Goal: Information Seeking & Learning: Learn about a topic

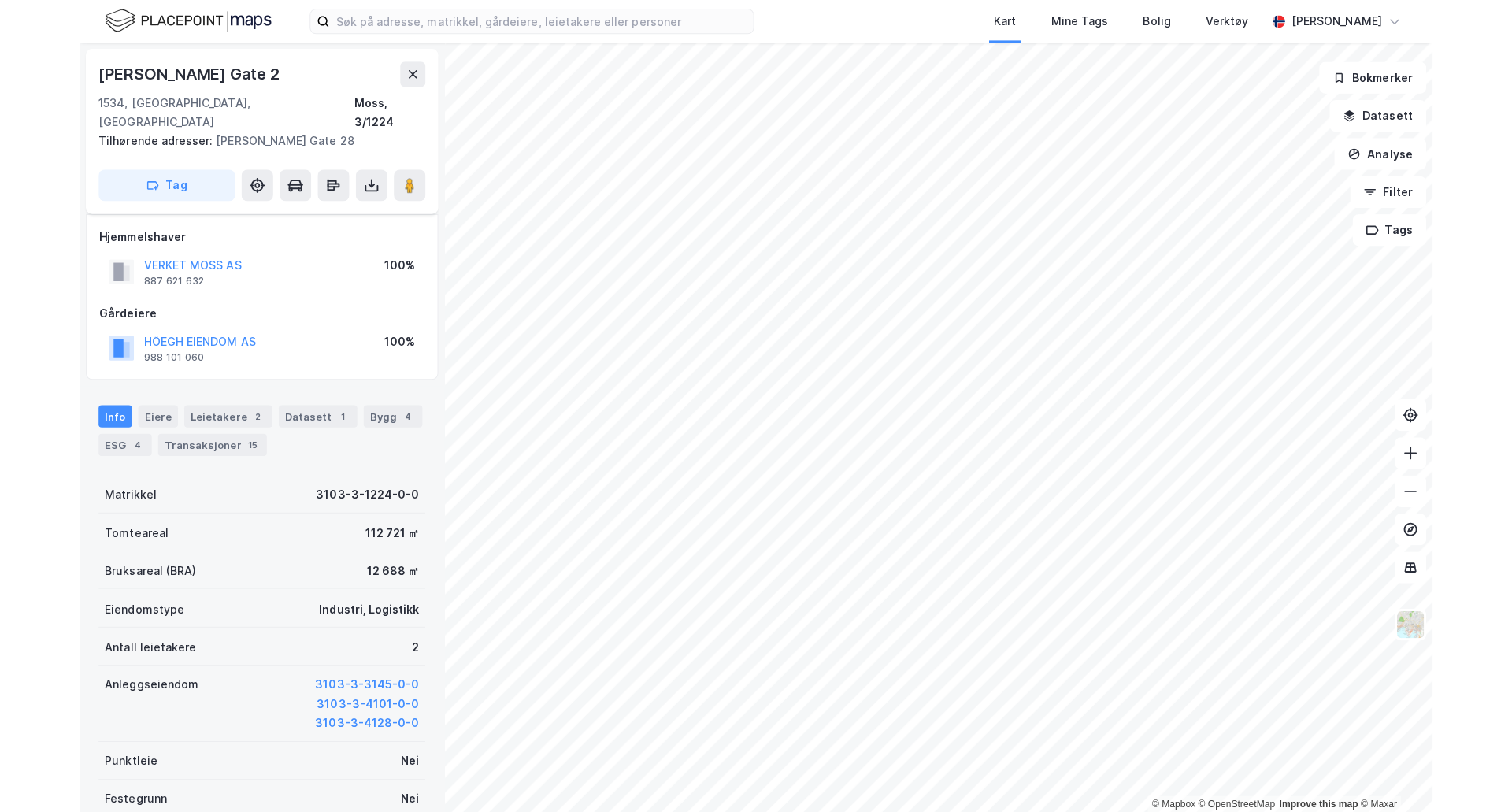
scroll to position [16, 0]
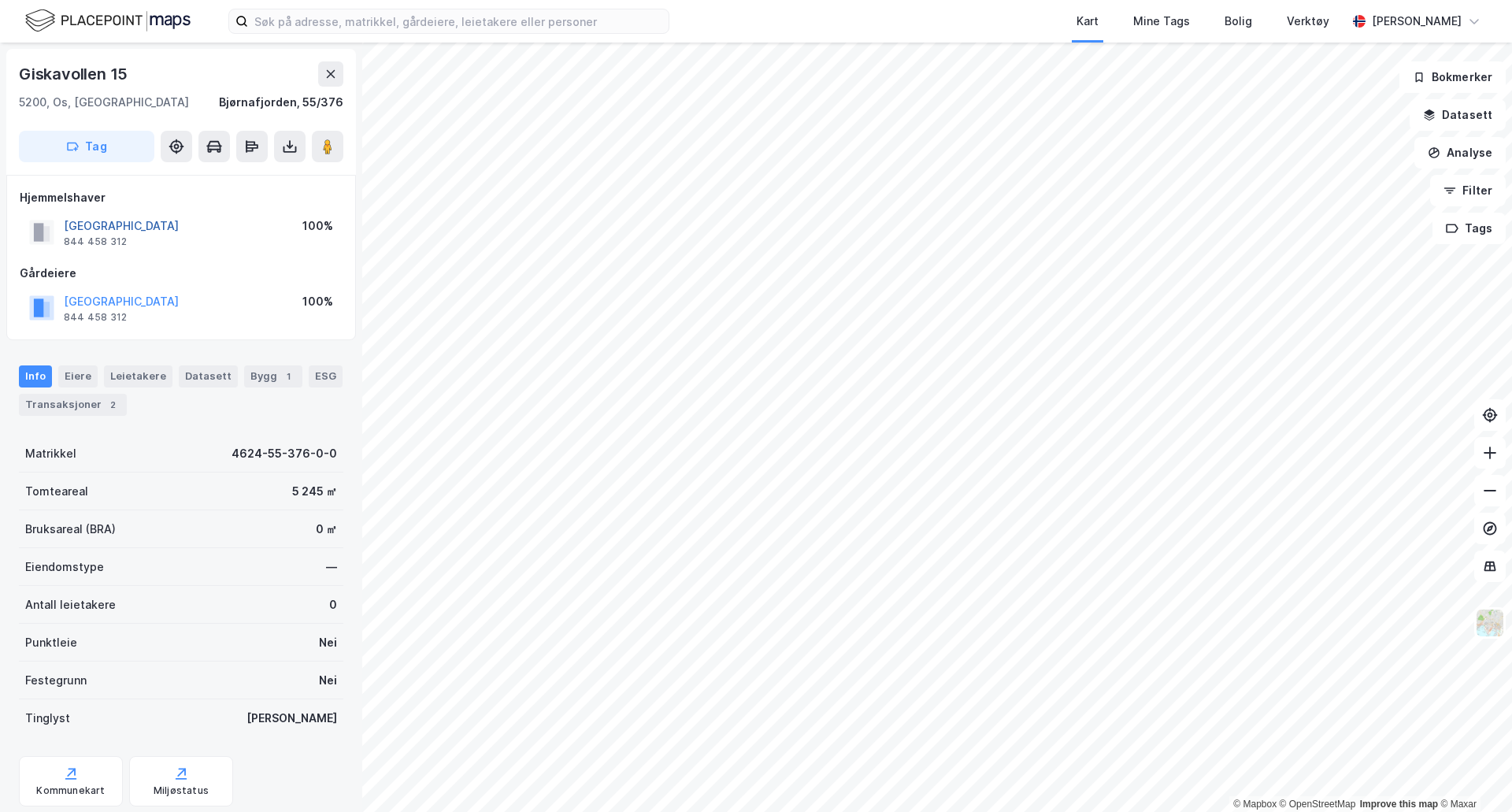
click at [0, 0] on button "[GEOGRAPHIC_DATA]" at bounding box center [0, 0] width 0 height 0
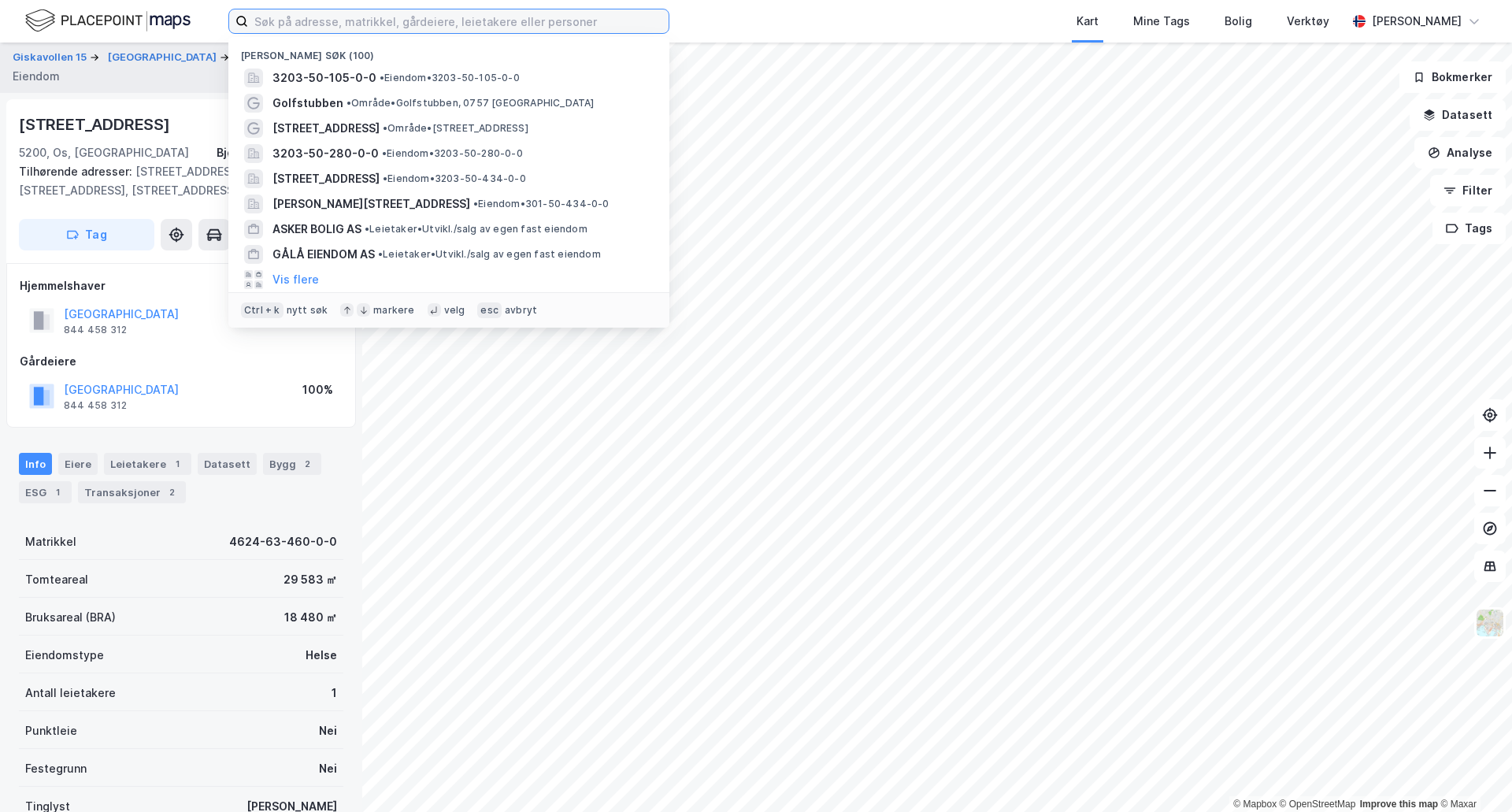
click at [386, 16] on input at bounding box center [458, 21] width 421 height 24
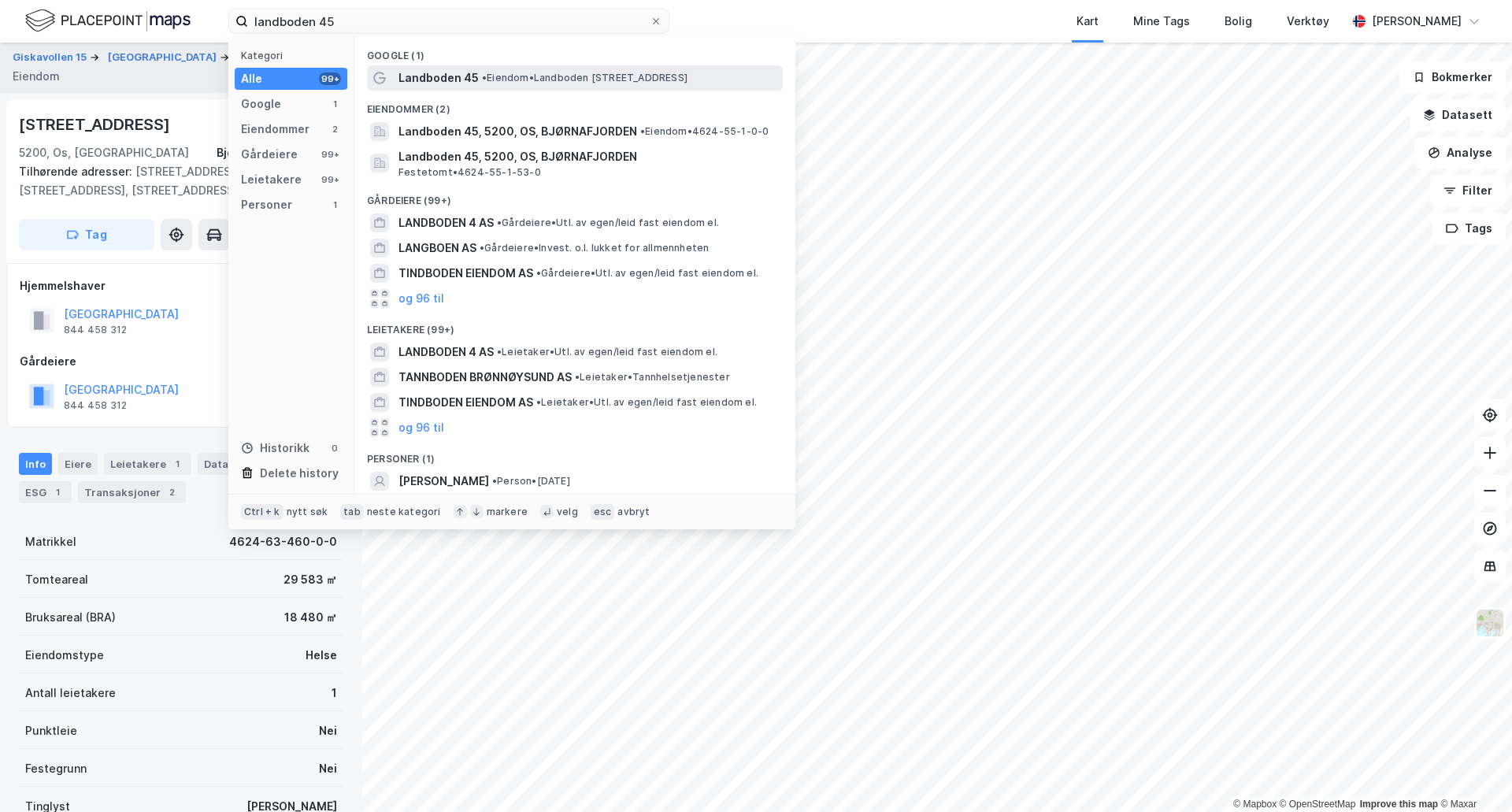
click at [495, 82] on span "• Eiendom • Landboden 45, 5200 Os" at bounding box center [584, 78] width 206 height 13
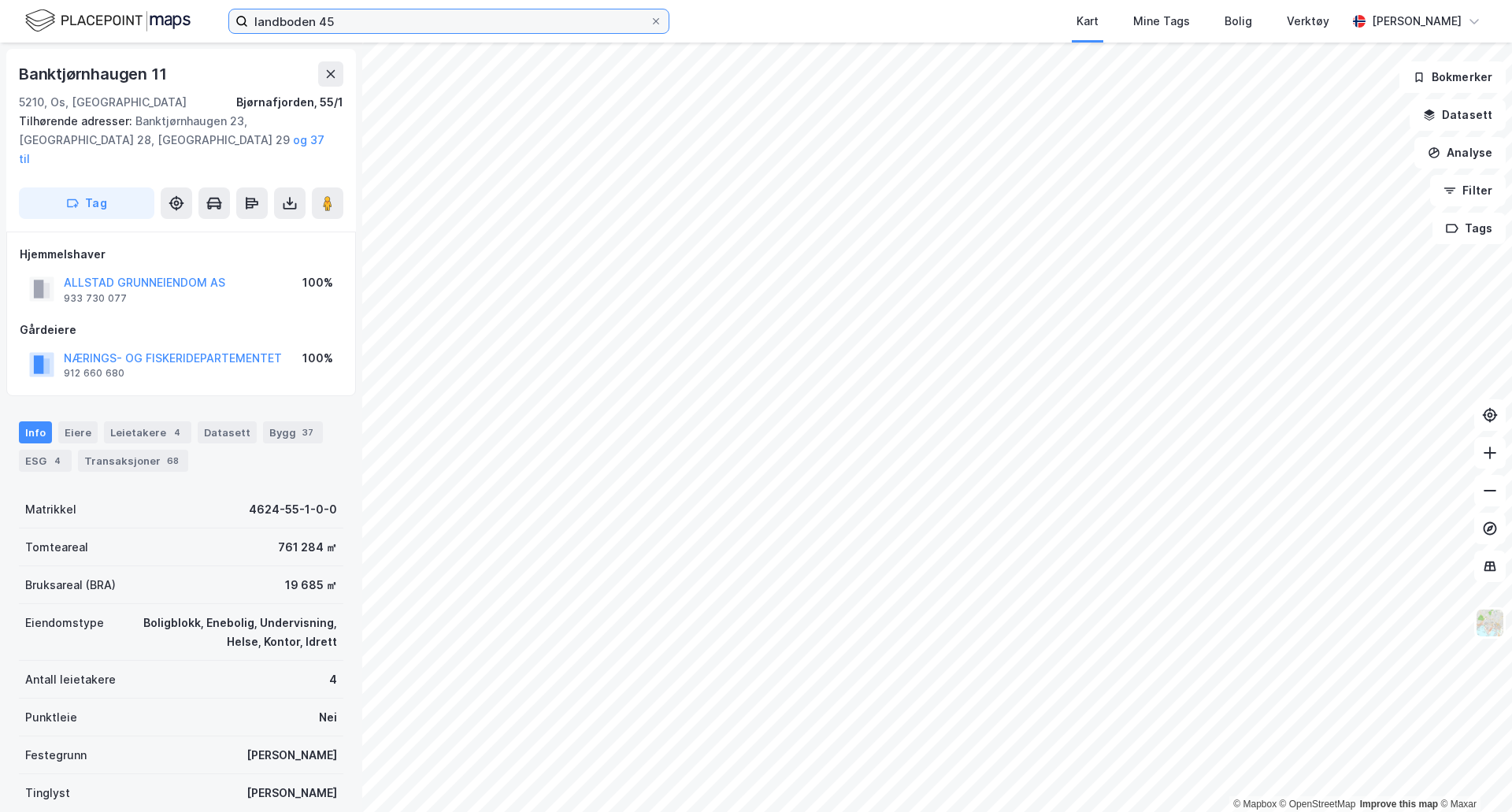
click at [369, 26] on input "landboden 45" at bounding box center [448, 21] width 402 height 24
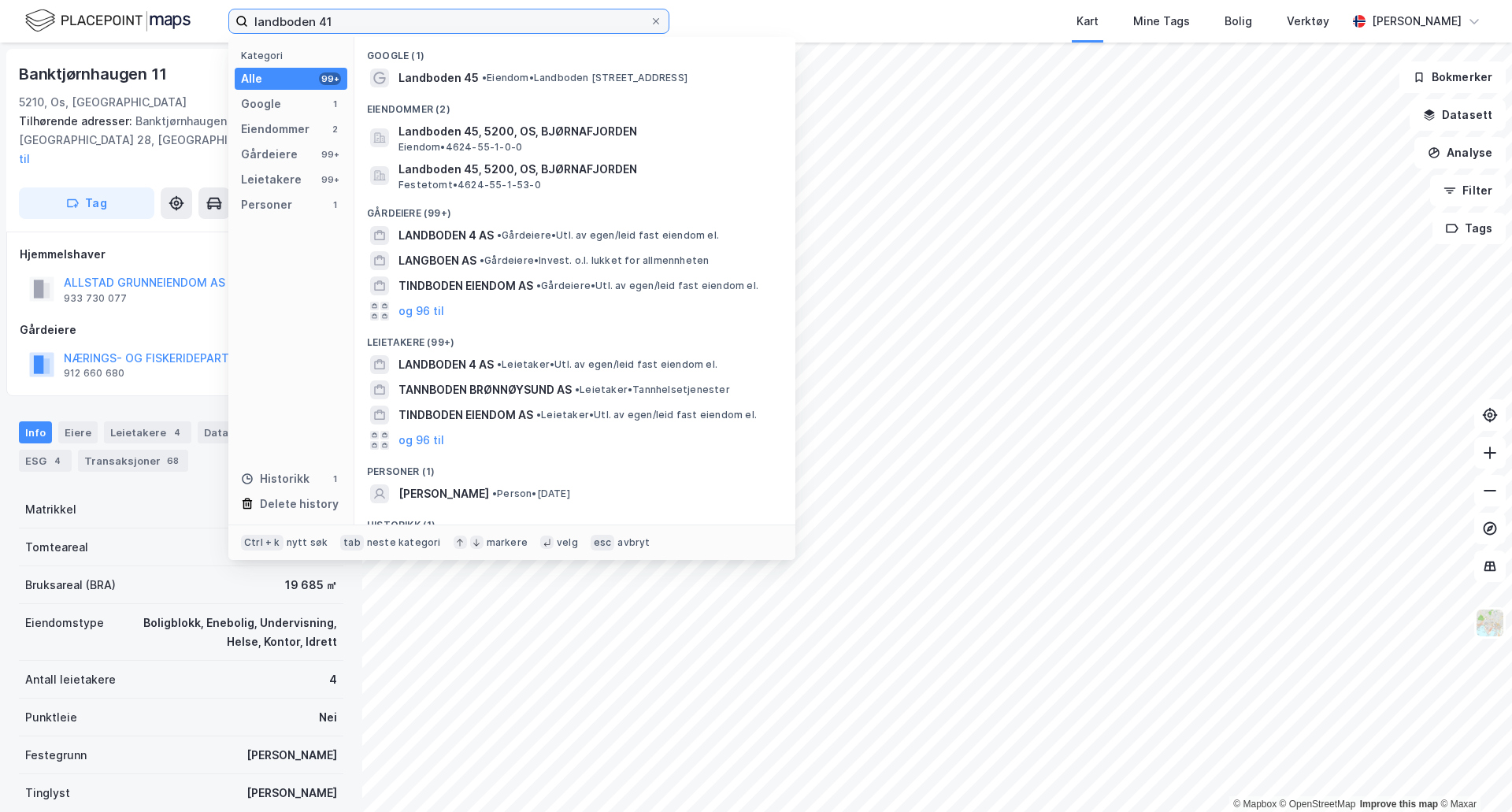
type input "landboden 41"
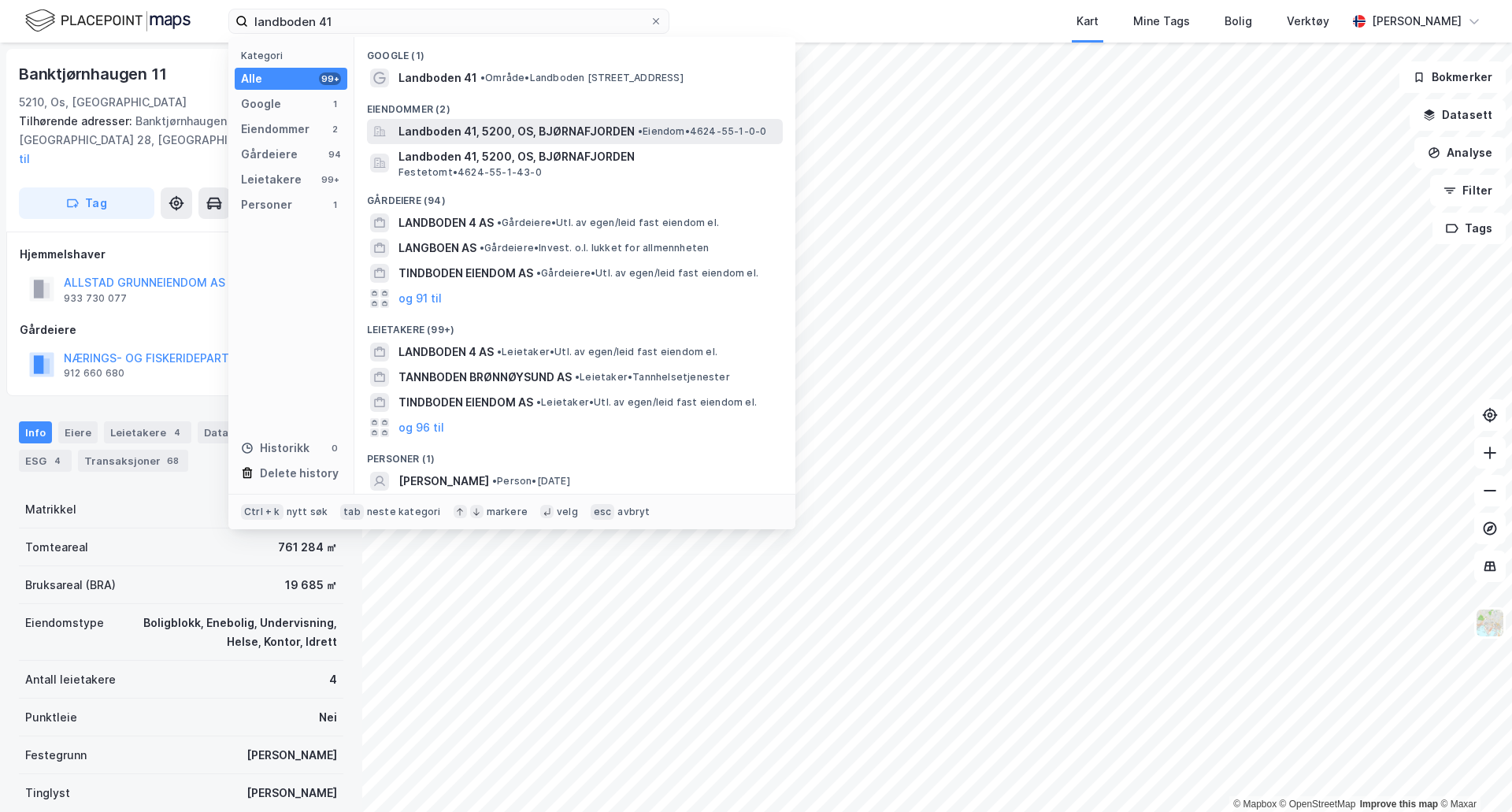
click at [461, 127] on span "Landboden 41, 5200, OS, BJØRNAFJORDEN" at bounding box center [517, 131] width 236 height 19
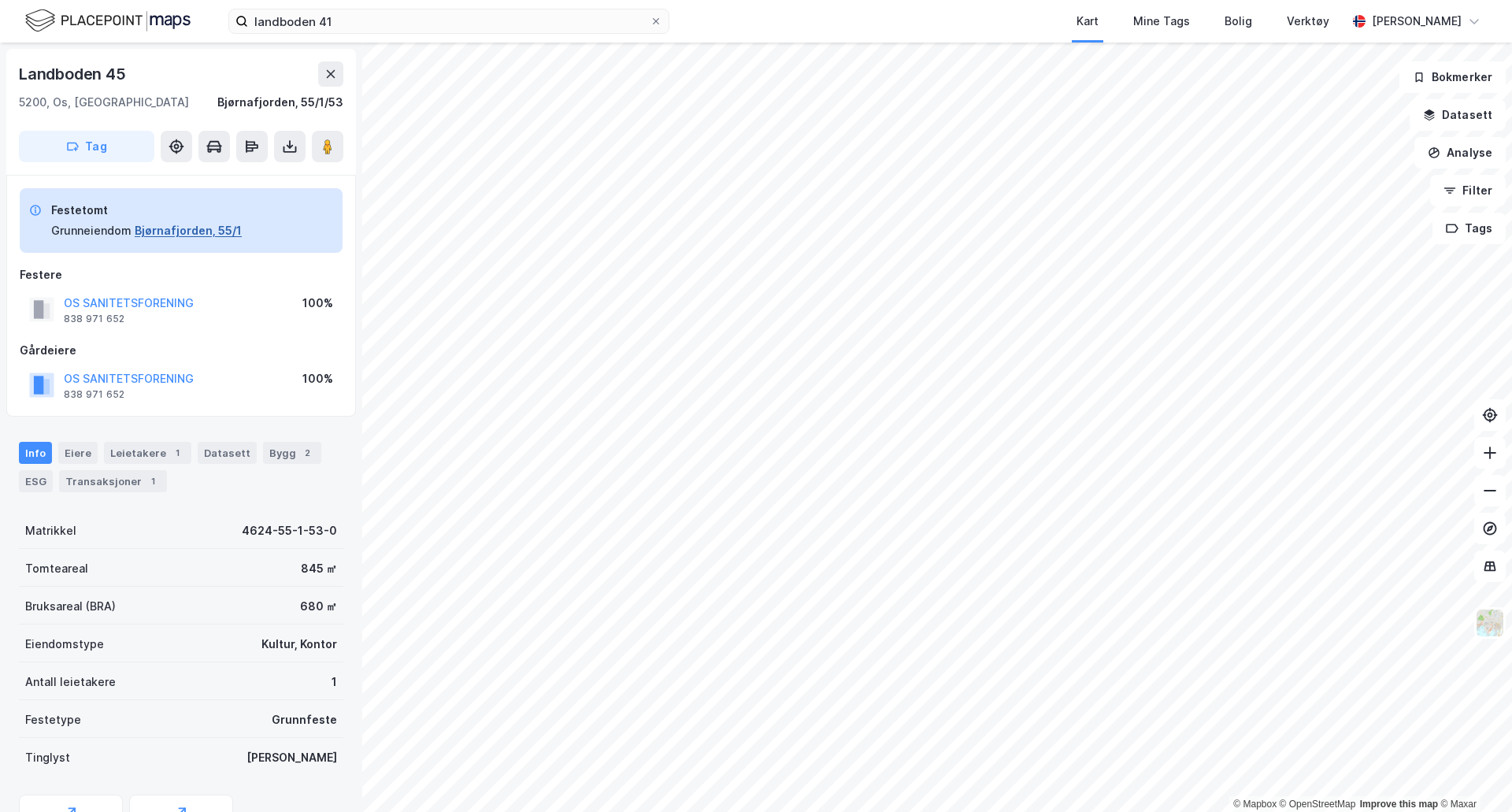
click at [202, 235] on button "Bjørnafjorden, 55/1" at bounding box center [188, 230] width 107 height 19
